Goal: Information Seeking & Learning: Understand process/instructions

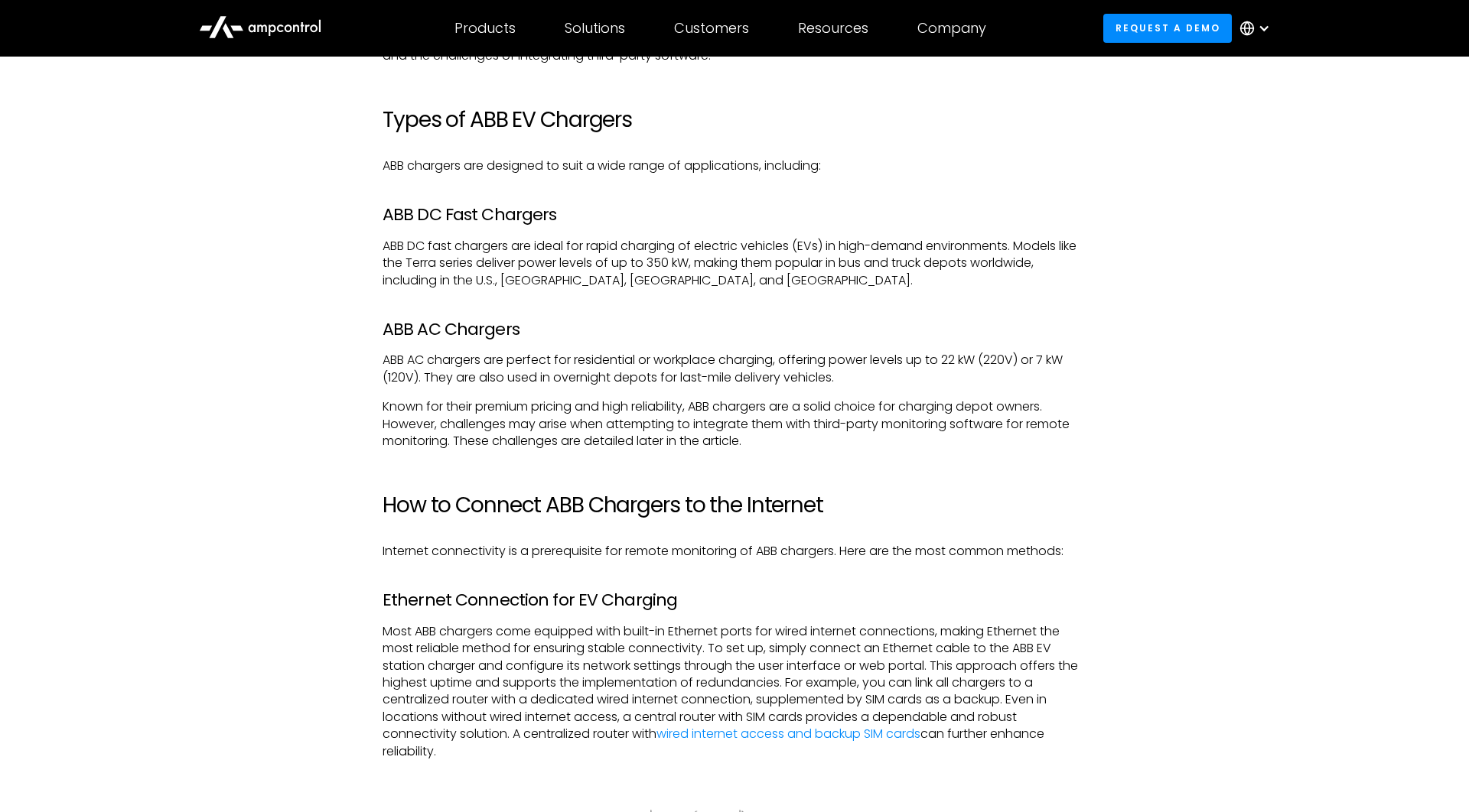
scroll to position [1111, 0]
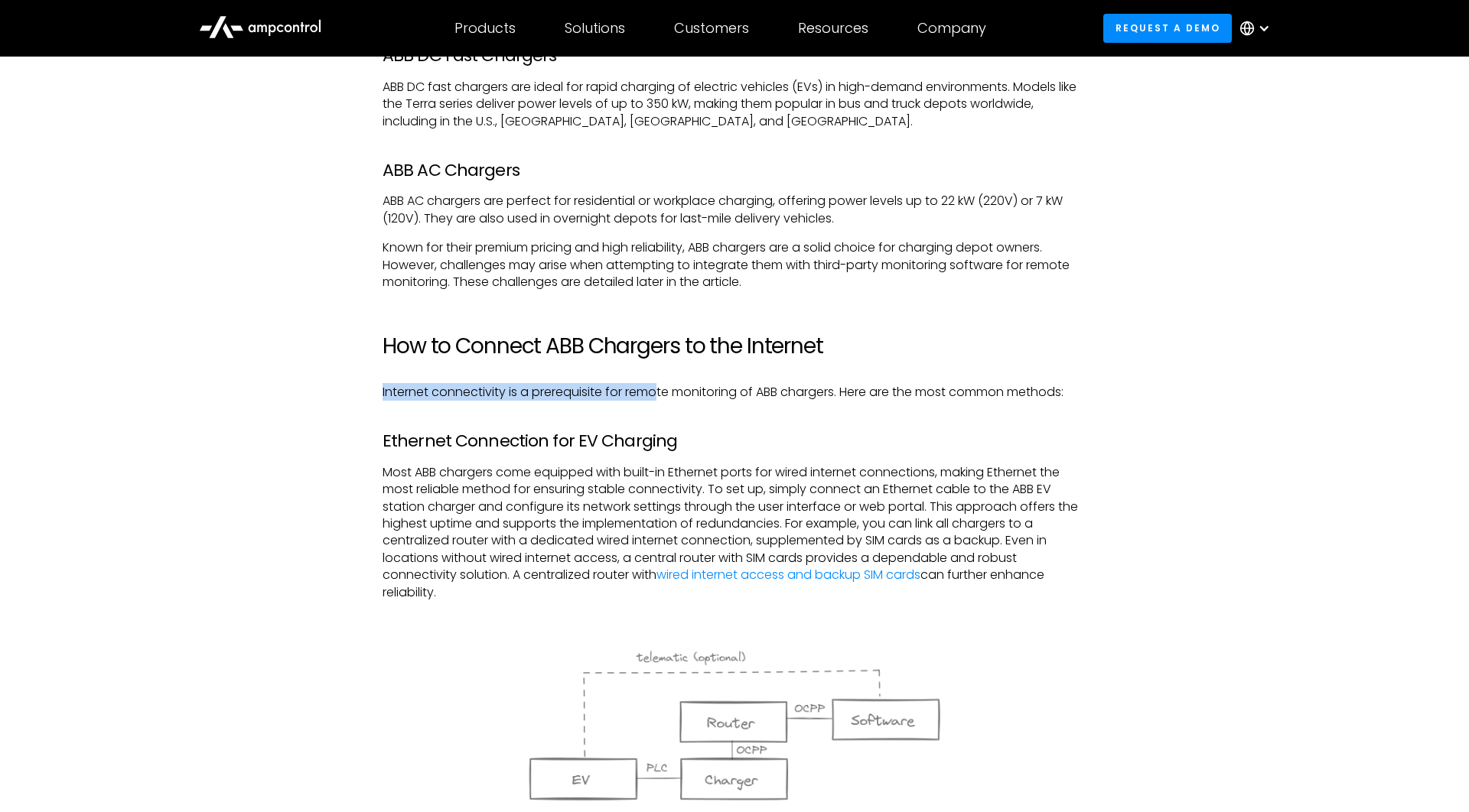
drag, startPoint x: 542, startPoint y: 338, endPoint x: 747, endPoint y: 323, distance: 205.5
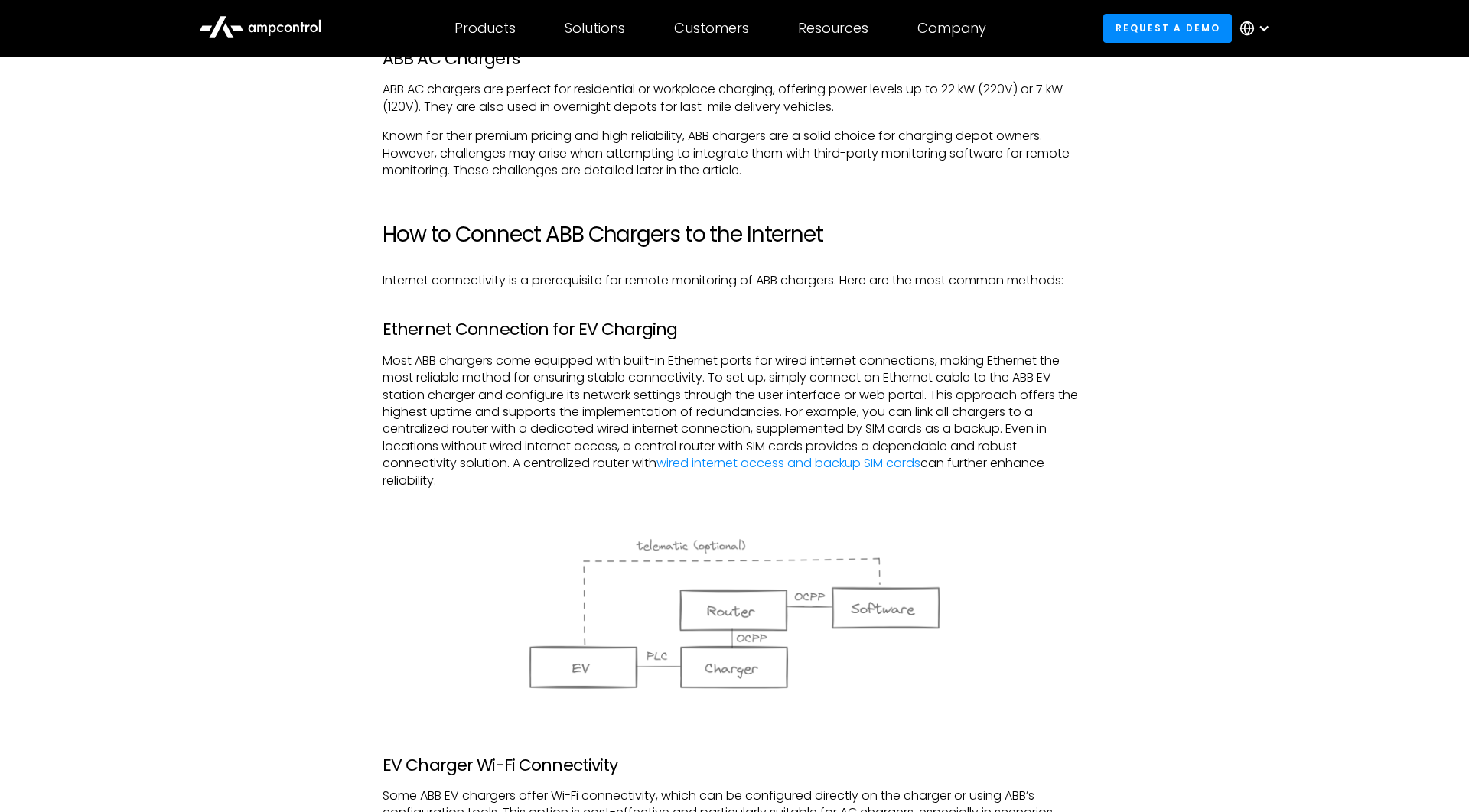
scroll to position [1312, 0]
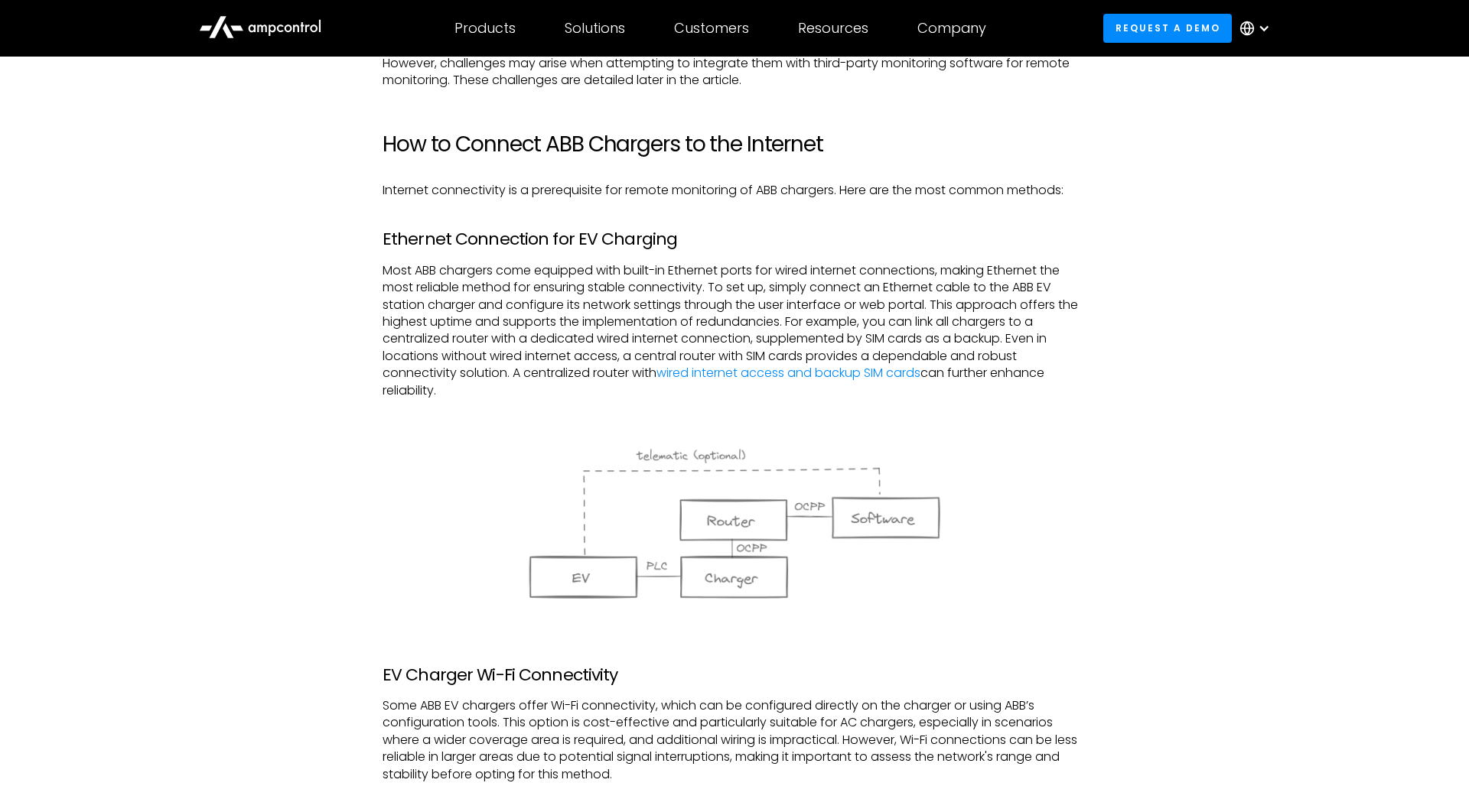
drag, startPoint x: 603, startPoint y: 210, endPoint x: 744, endPoint y: 207, distance: 141.0
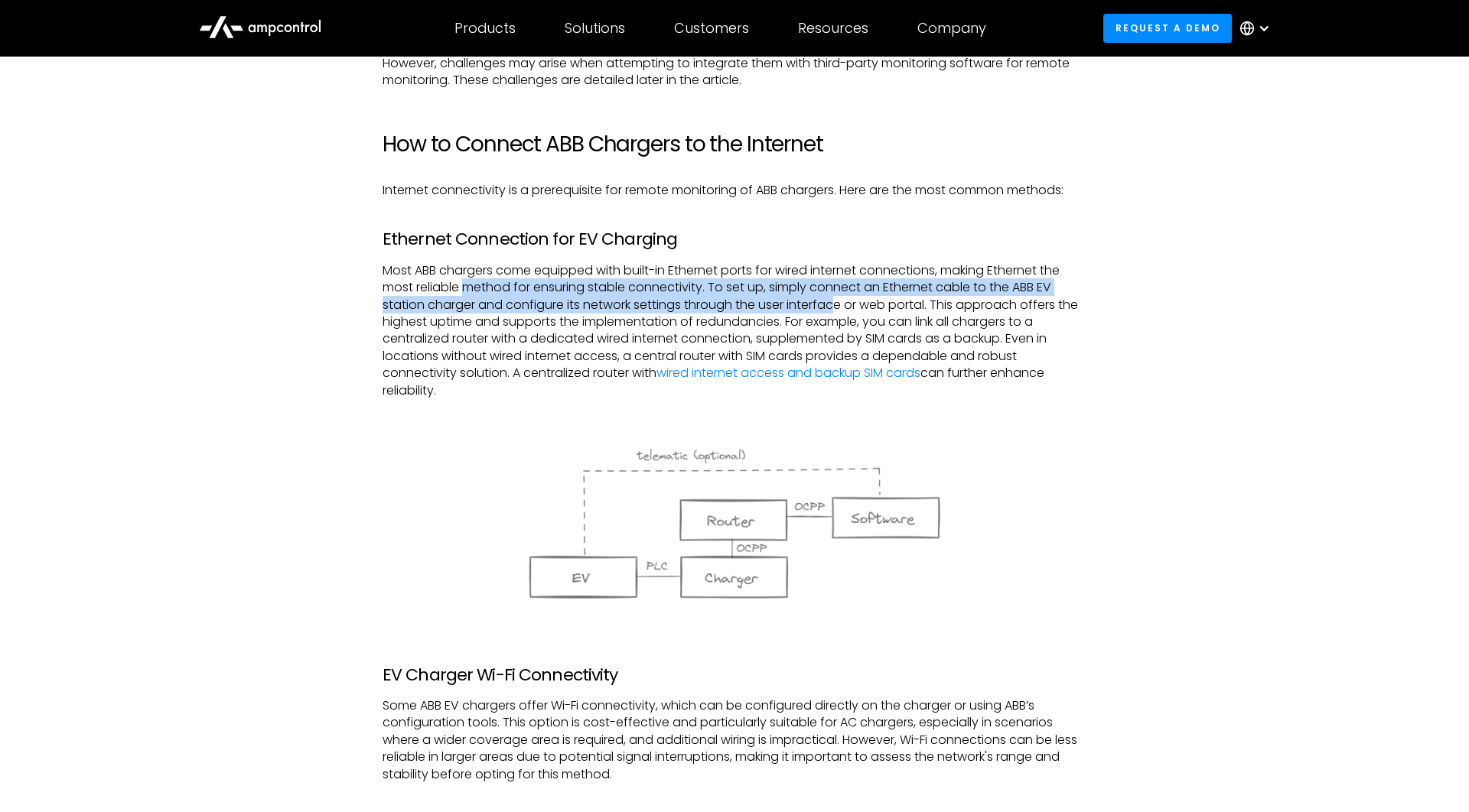
drag, startPoint x: 515, startPoint y: 244, endPoint x: 833, endPoint y: 248, distance: 318.0
click at [833, 262] on p "Most ABB chargers come equipped with built-in Ethernet ports for wired internet…" at bounding box center [734, 330] width 704 height 137
drag, startPoint x: 476, startPoint y: 236, endPoint x: 691, endPoint y: 247, distance: 215.3
click at [691, 262] on p "Most ABB chargers come equipped with built-in Ethernet ports for wired internet…" at bounding box center [734, 330] width 704 height 137
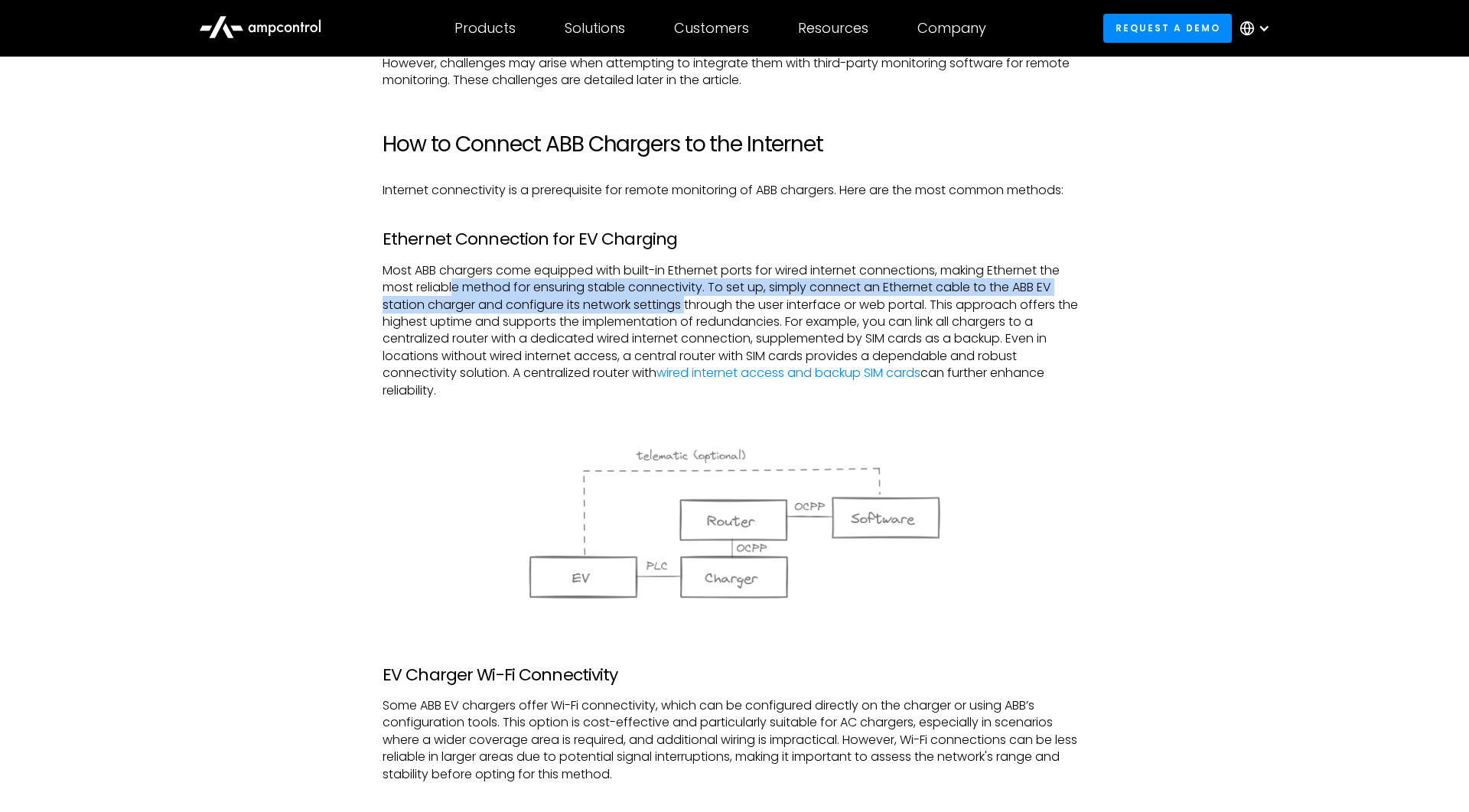
click at [705, 262] on p "Most ABB chargers come equipped with built-in Ethernet ports for wired internet…" at bounding box center [734, 330] width 704 height 137
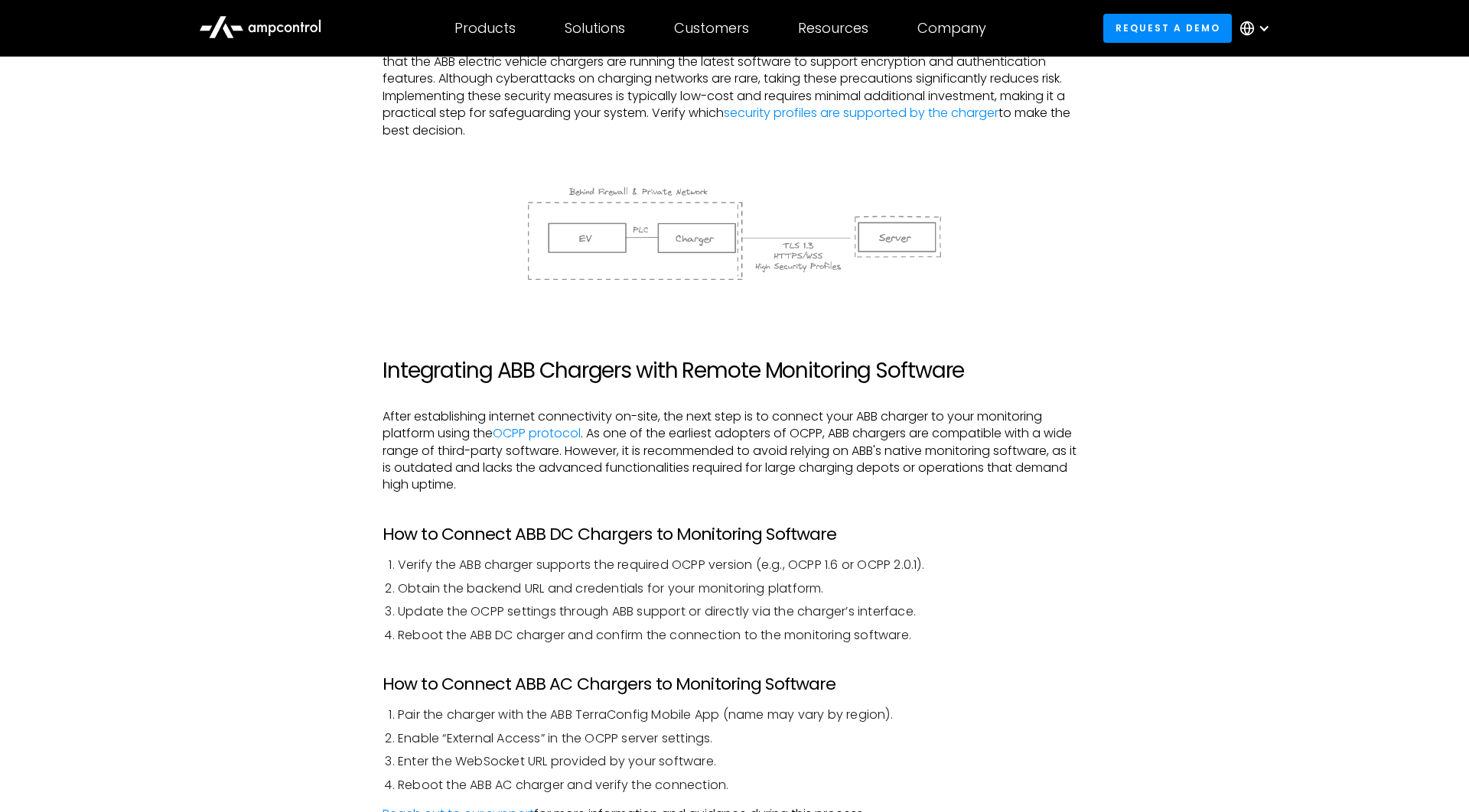
scroll to position [2221, 0]
drag, startPoint x: 443, startPoint y: 467, endPoint x: 704, endPoint y: 467, distance: 261.0
click at [701, 555] on ol "Verify the ABB charger supports the required OCPP version (e.g., OCPP 1.6 or OC…" at bounding box center [734, 599] width 704 height 87
click at [704, 579] on li "Obtain the backend URL and credentials for your monitoring platform." at bounding box center [742, 588] width 689 height 17
click at [597, 555] on ol "Verify the ABB charger supports the required OCPP version (e.g., OCPP 1.6 or OC…" at bounding box center [734, 599] width 704 height 87
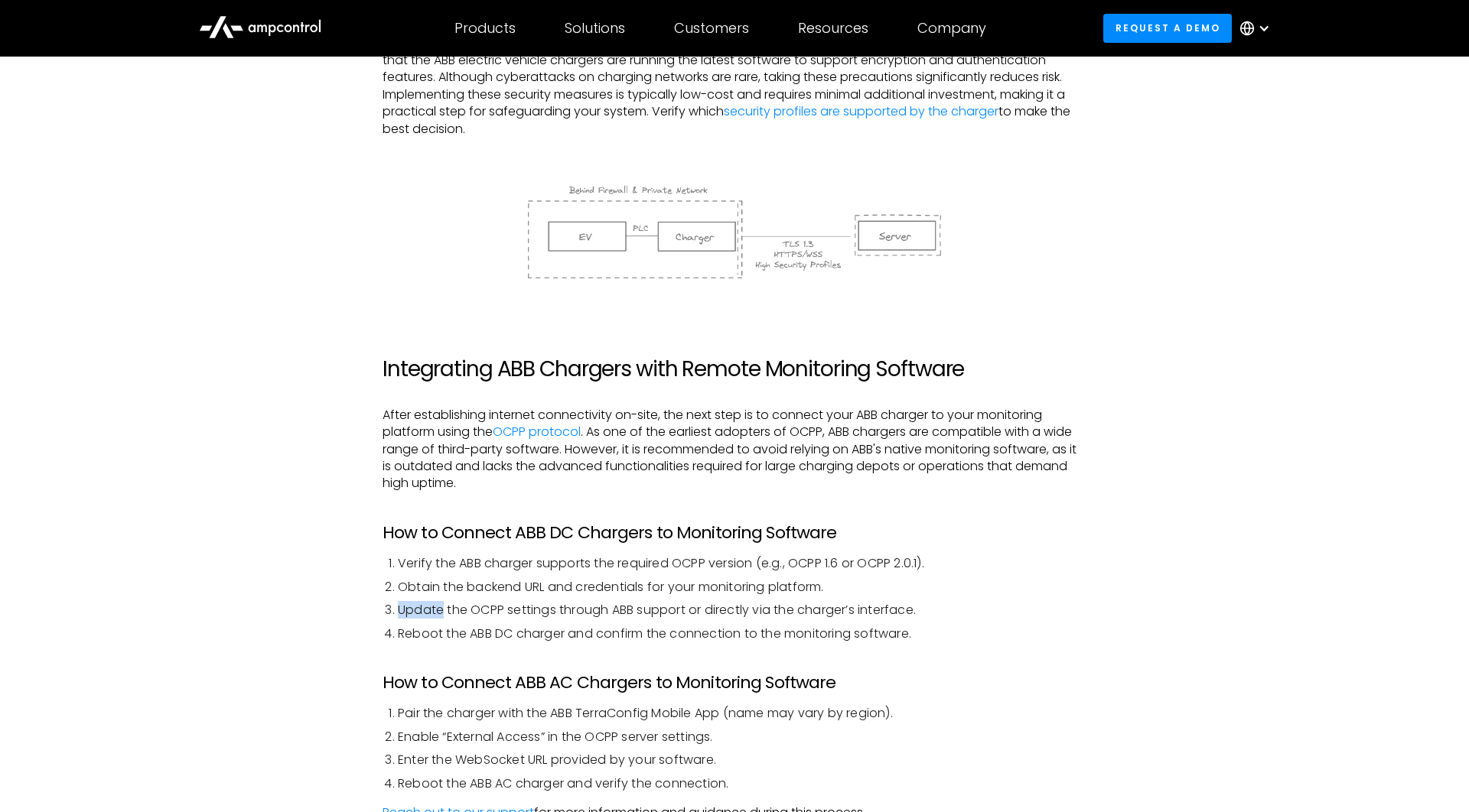
click at [597, 555] on ol "Verify the ABB charger supports the required OCPP version (e.g., OCPP 1.6 or OC…" at bounding box center [734, 599] width 704 height 87
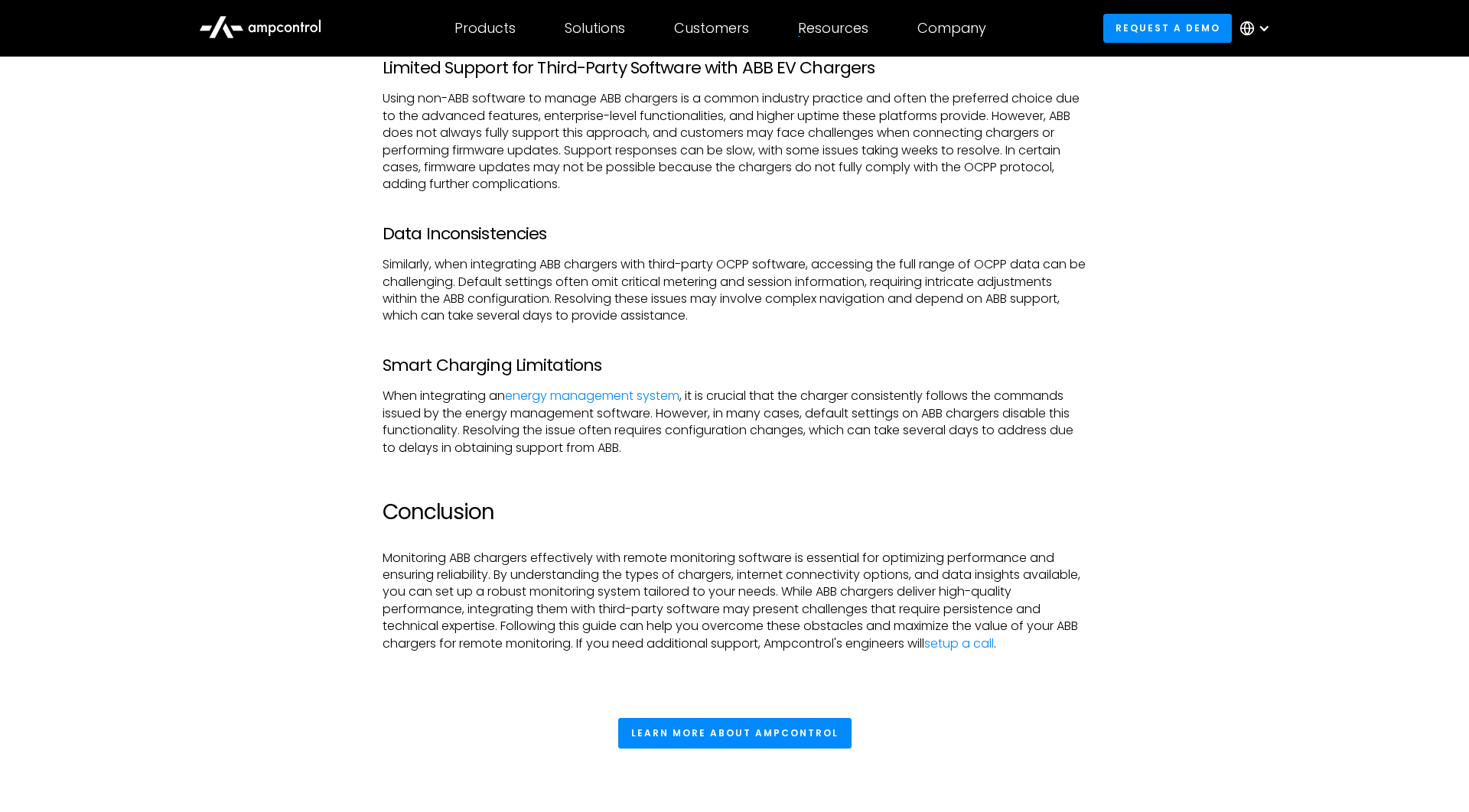
scroll to position [3130, 0]
